Goal: Navigation & Orientation: Find specific page/section

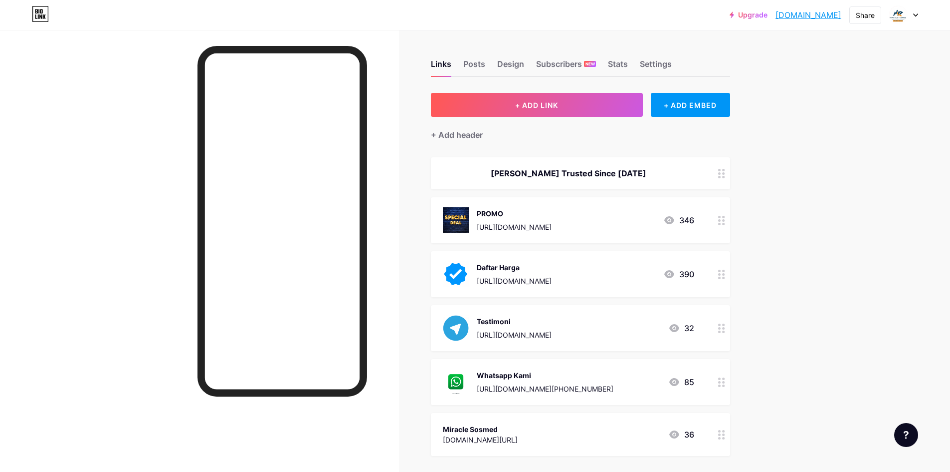
click at [671, 62] on div "Settings" at bounding box center [656, 67] width 32 height 18
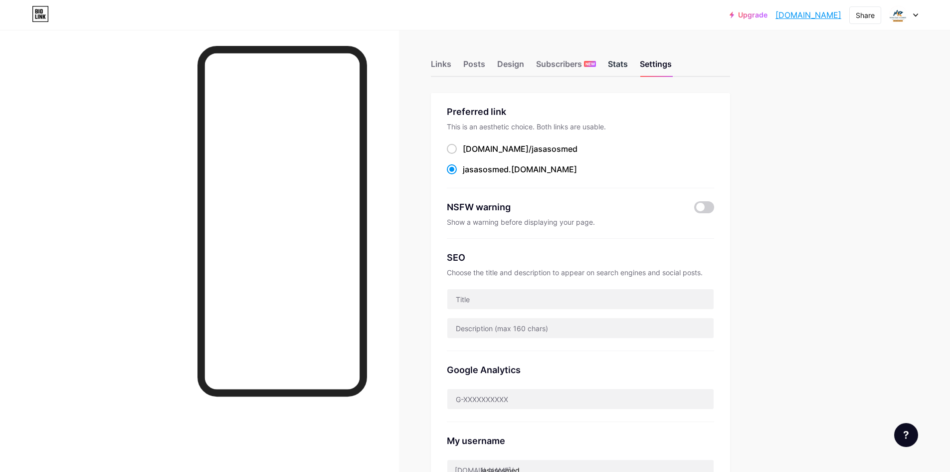
click at [623, 63] on div "Stats" at bounding box center [618, 67] width 20 height 18
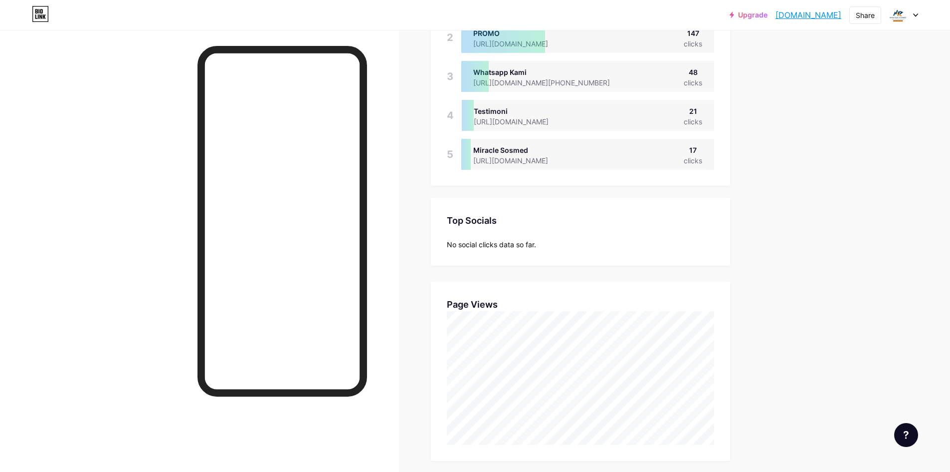
scroll to position [50, 0]
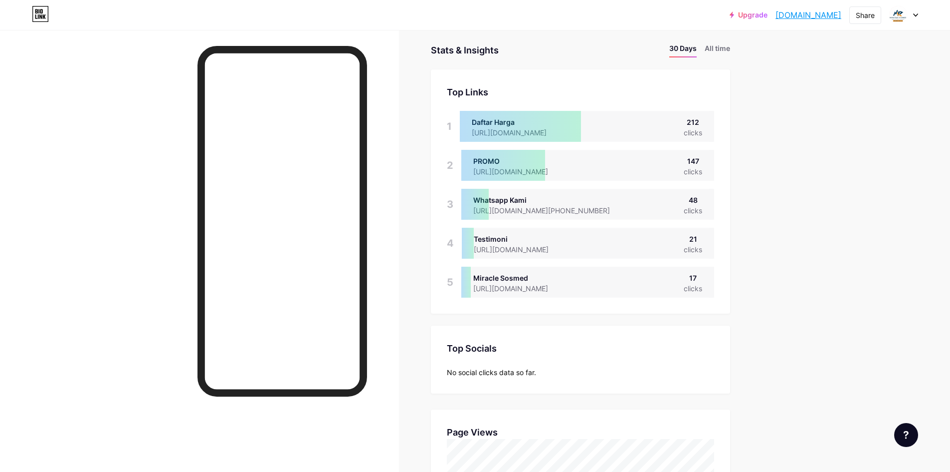
click at [543, 136] on div at bounding box center [520, 126] width 121 height 31
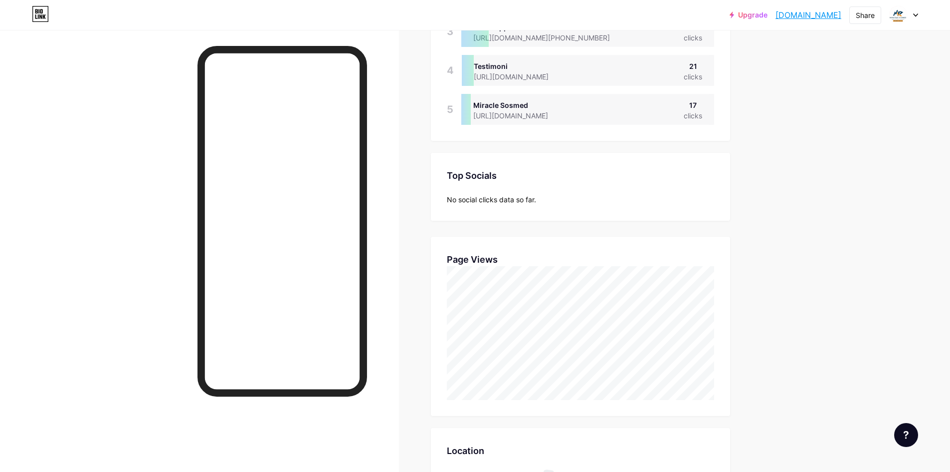
scroll to position [150, 0]
